Goal: Task Accomplishment & Management: Manage account settings

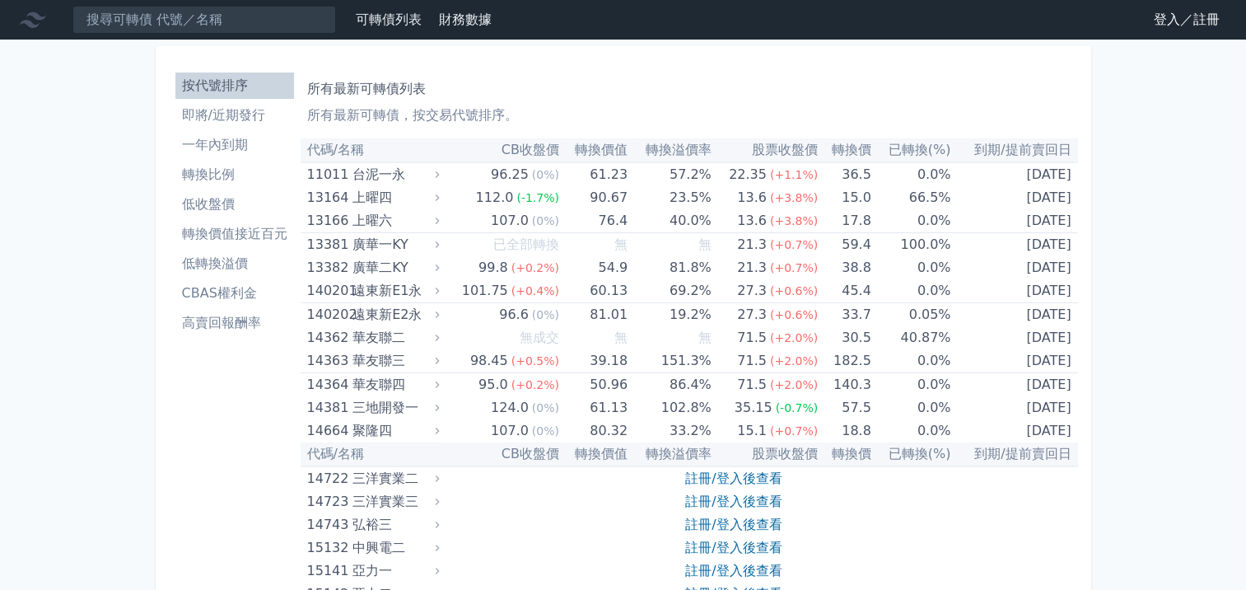
click at [1163, 23] on link "登入／註冊" at bounding box center [1186, 20] width 92 height 26
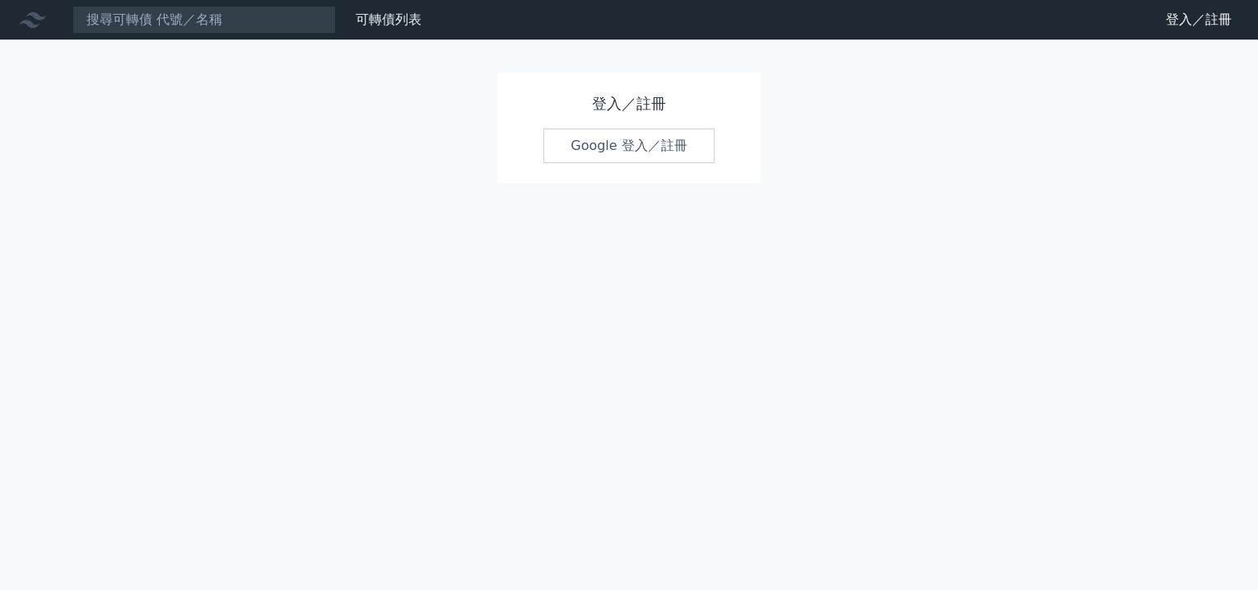
click at [593, 141] on link "Google 登入／註冊" at bounding box center [628, 145] width 171 height 35
